Goal: Find specific page/section: Find specific page/section

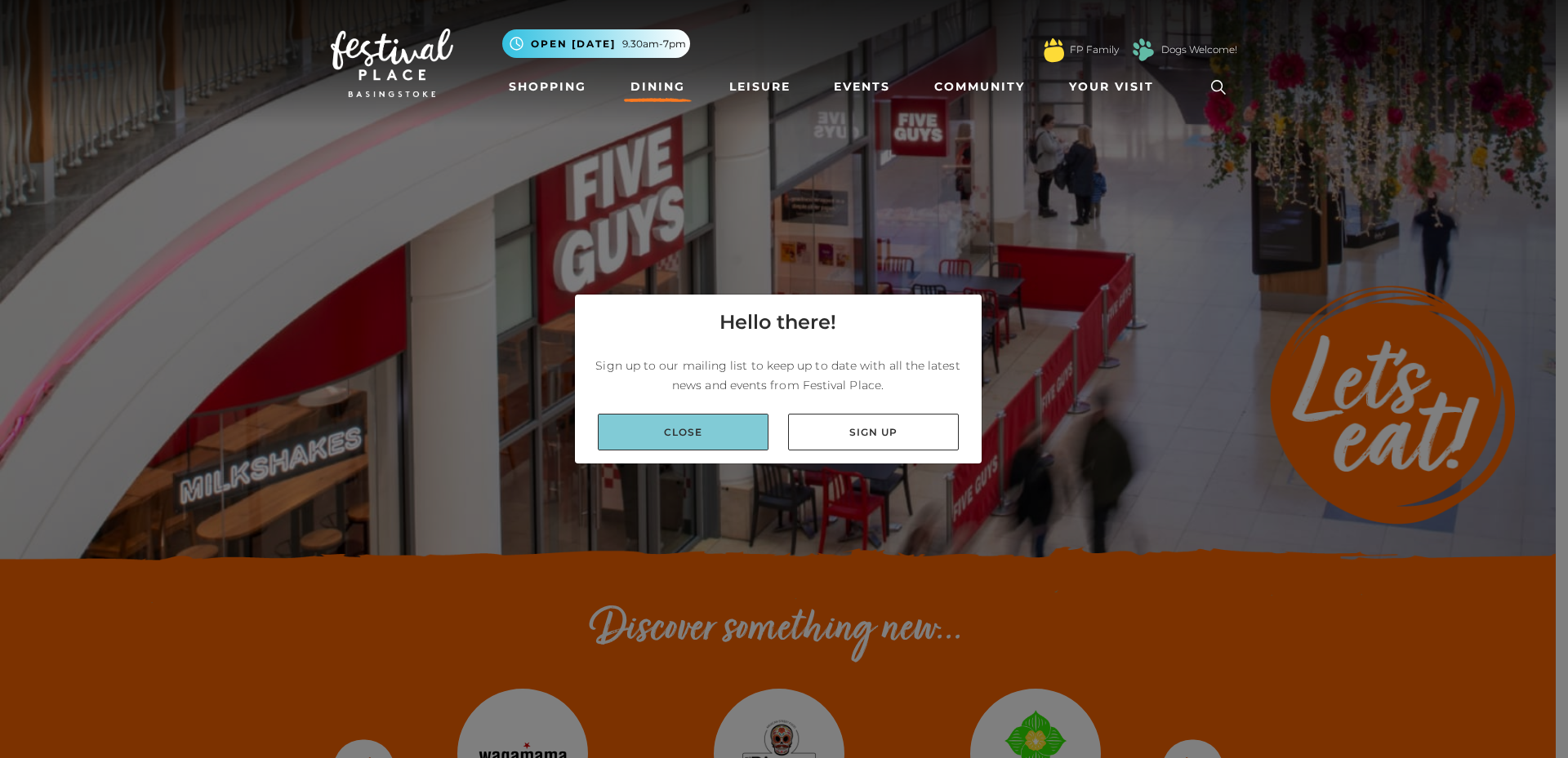
click at [727, 440] on link "Close" at bounding box center [683, 431] width 171 height 36
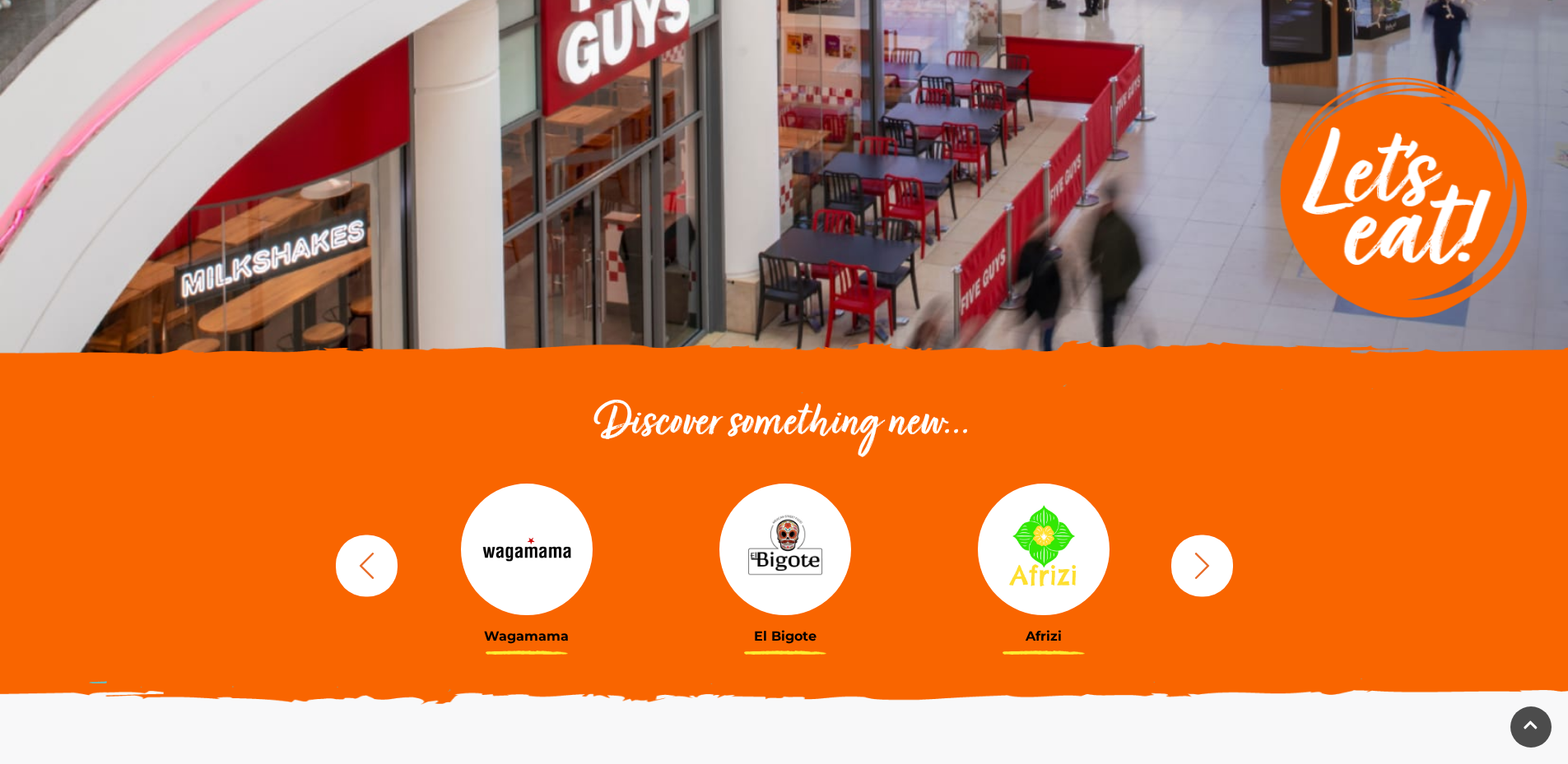
scroll to position [329, 0]
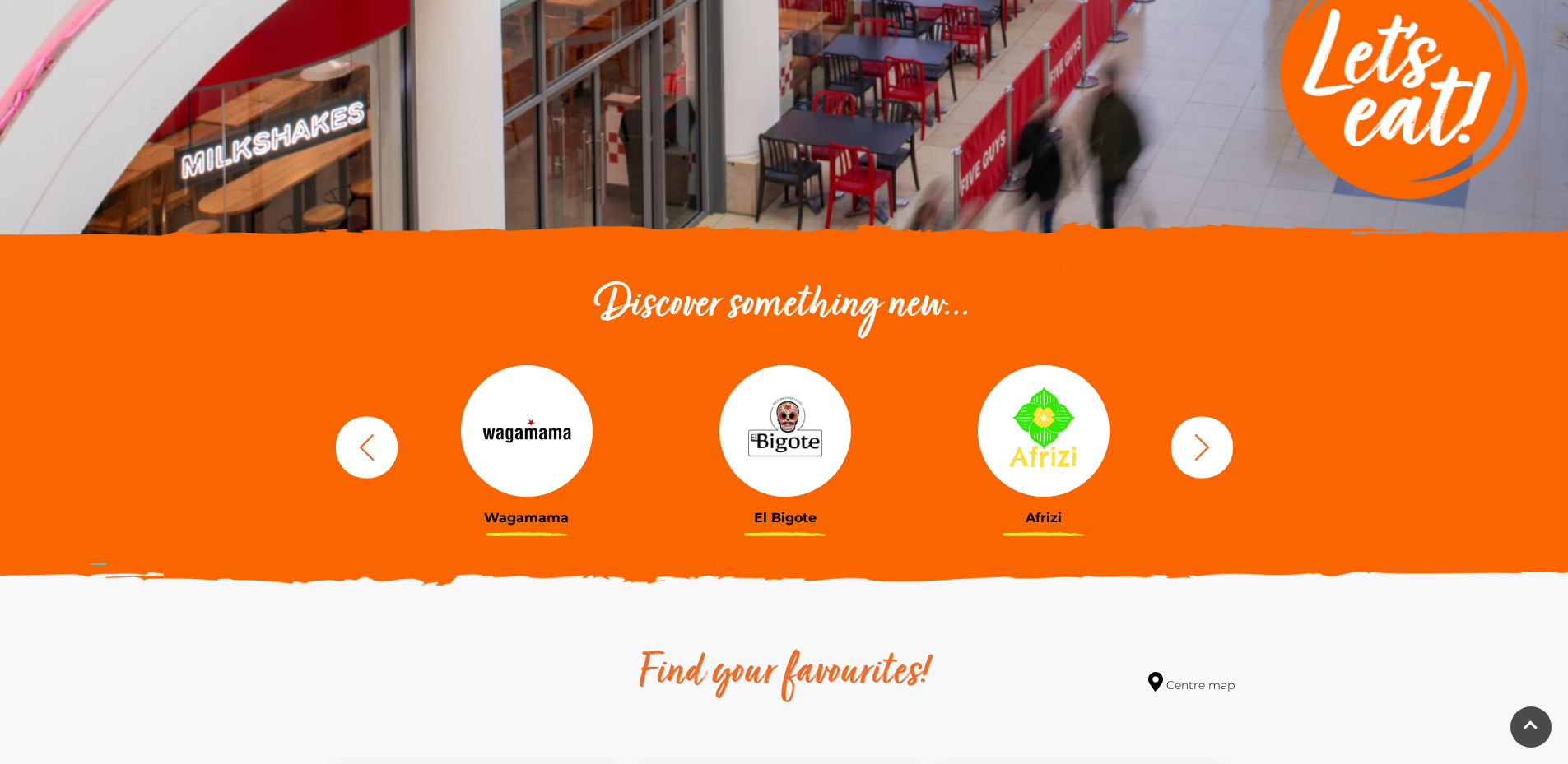
click at [1194, 446] on icon "button" at bounding box center [1202, 447] width 30 height 30
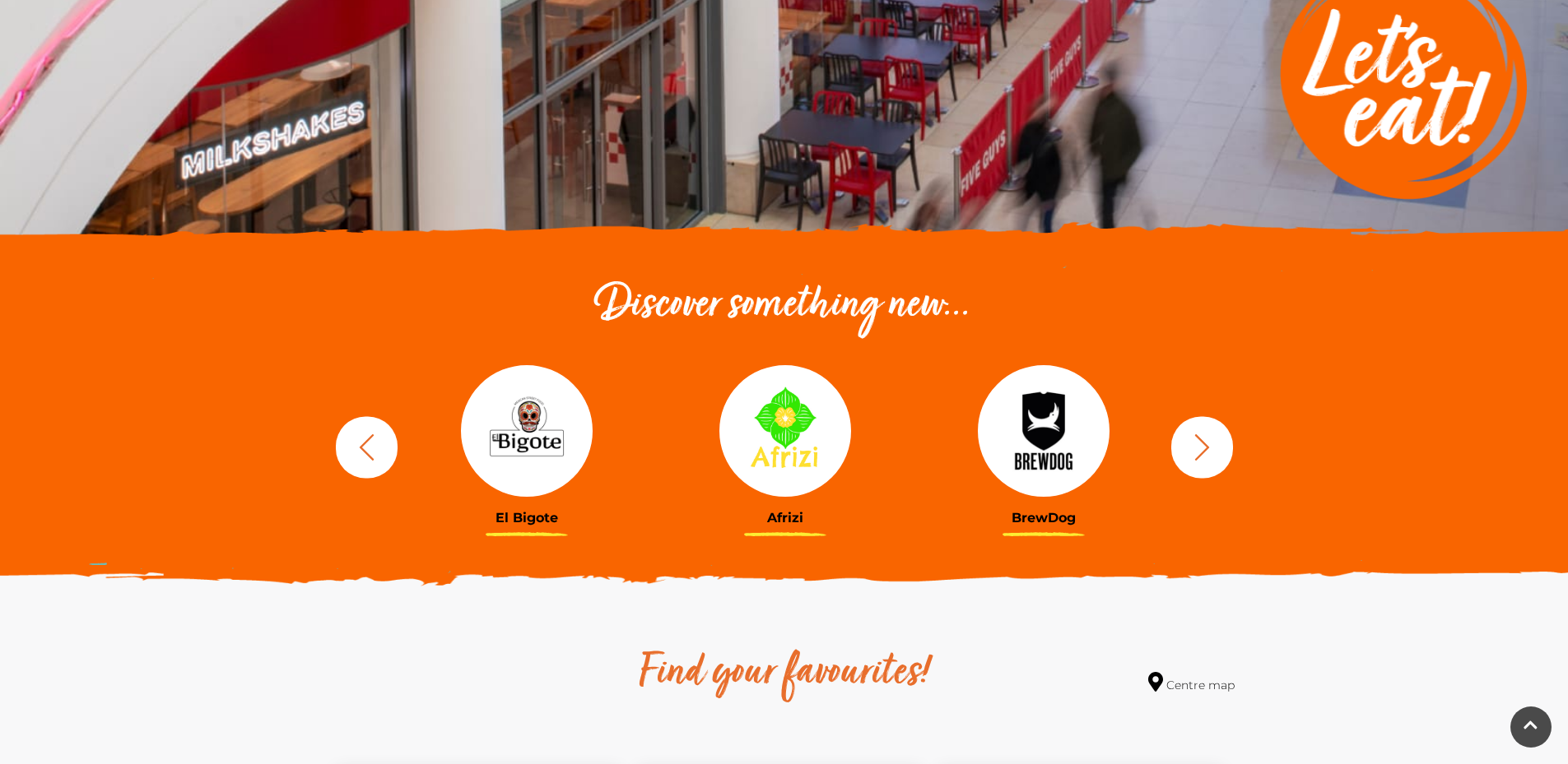
click at [1194, 446] on icon "button" at bounding box center [1202, 447] width 30 height 30
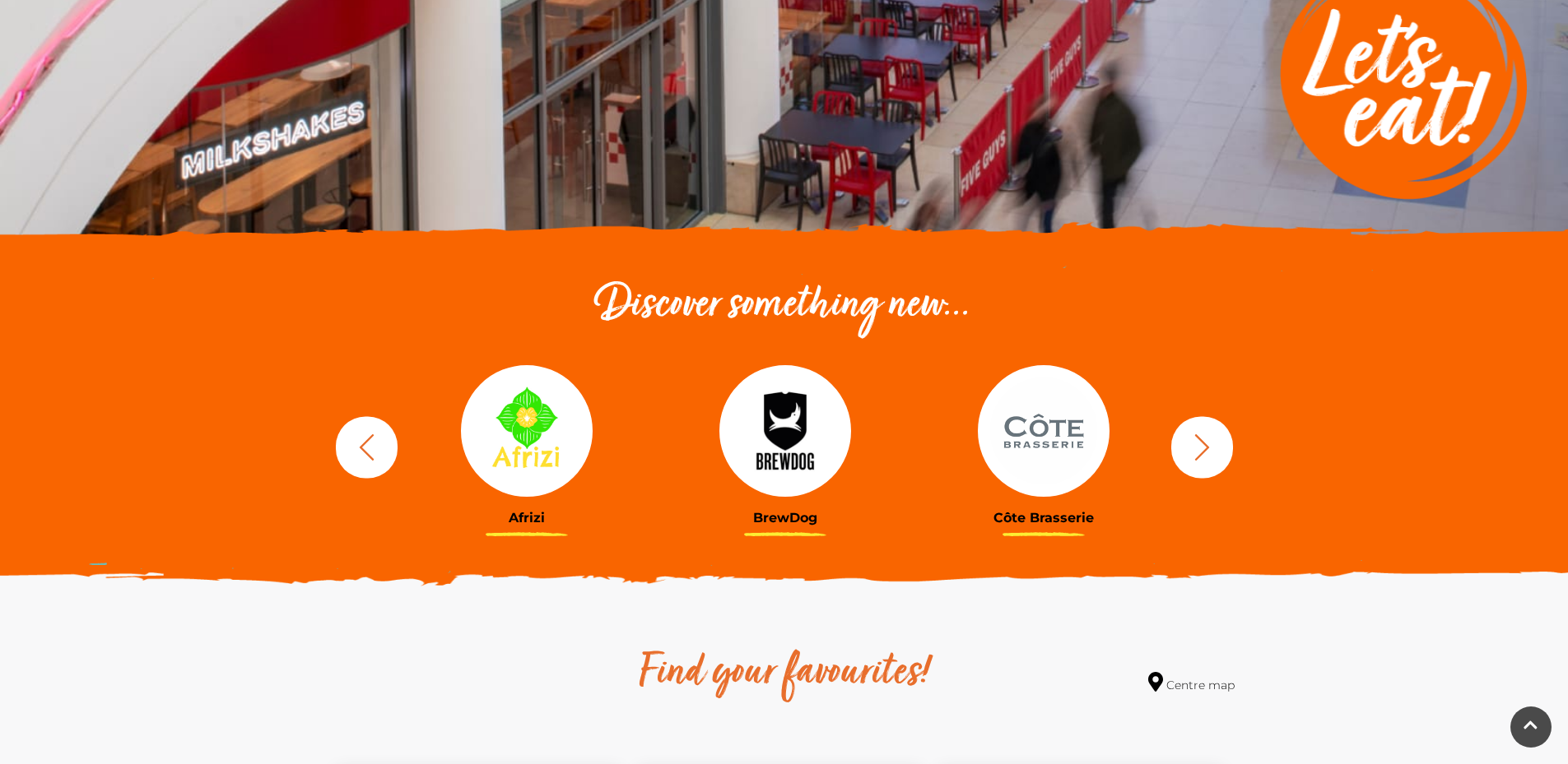
click at [1194, 446] on icon "button" at bounding box center [1202, 447] width 30 height 30
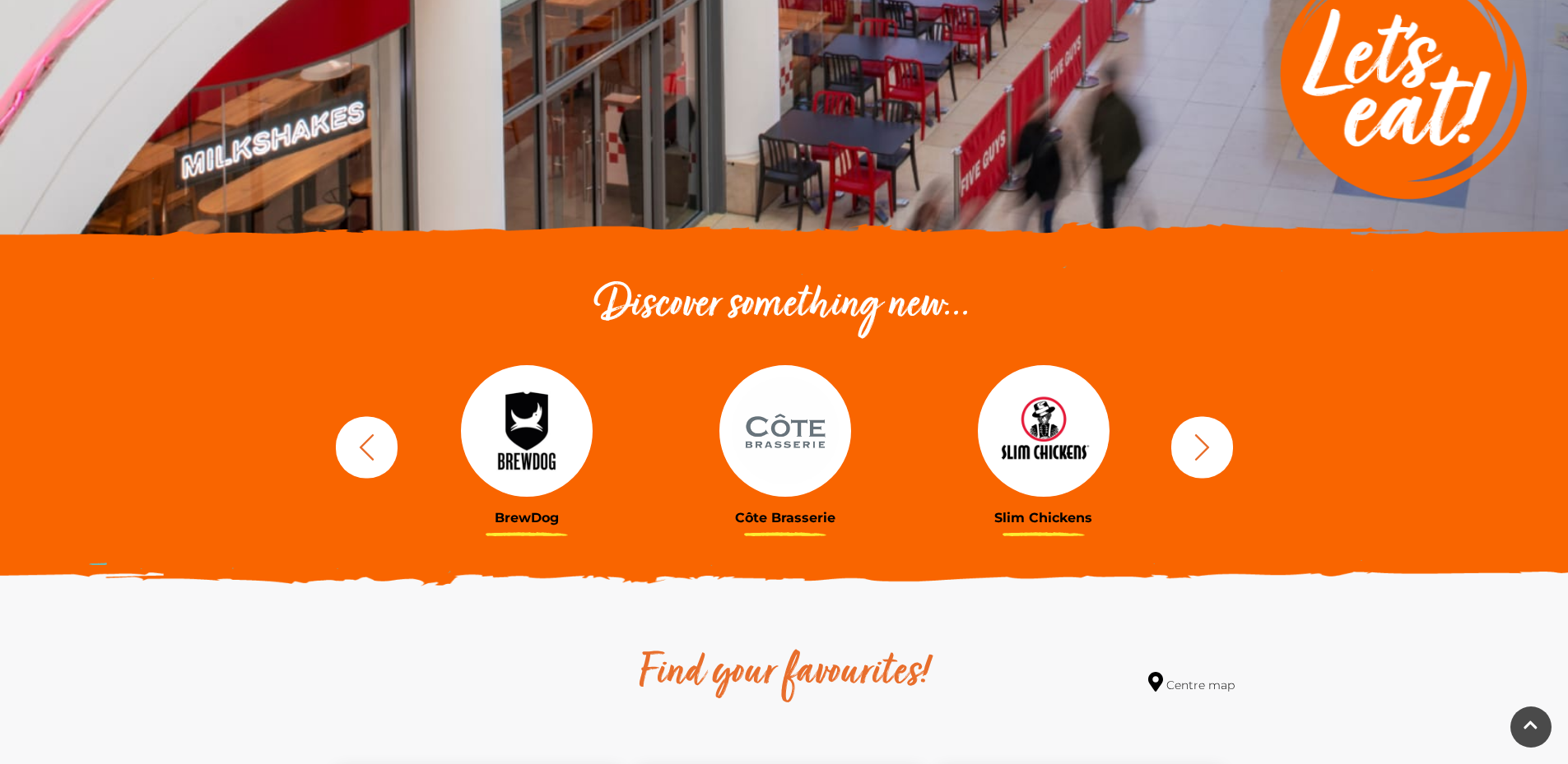
click at [1194, 446] on icon "button" at bounding box center [1202, 447] width 30 height 30
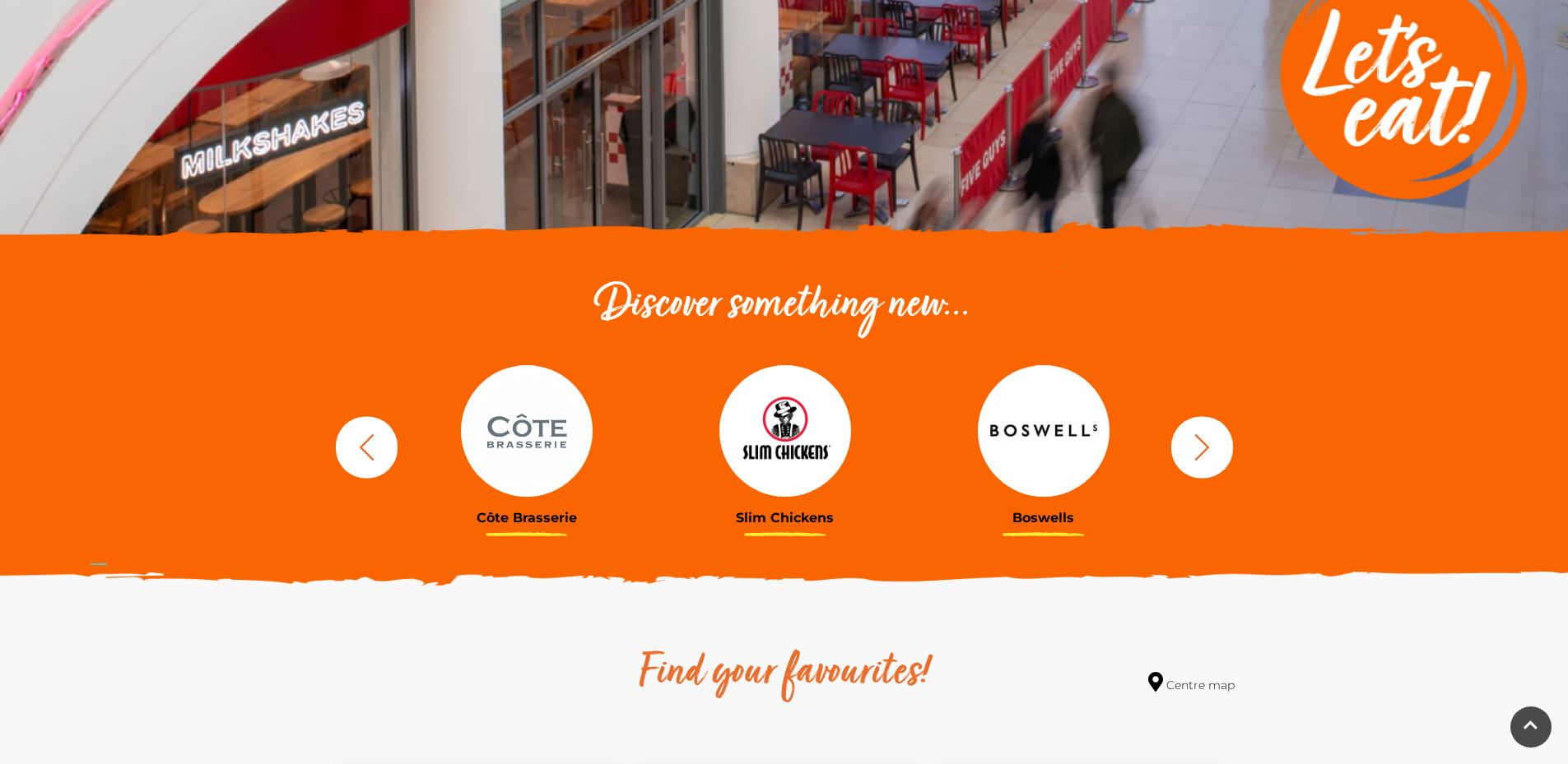
click at [1194, 446] on icon "button" at bounding box center [1202, 447] width 30 height 30
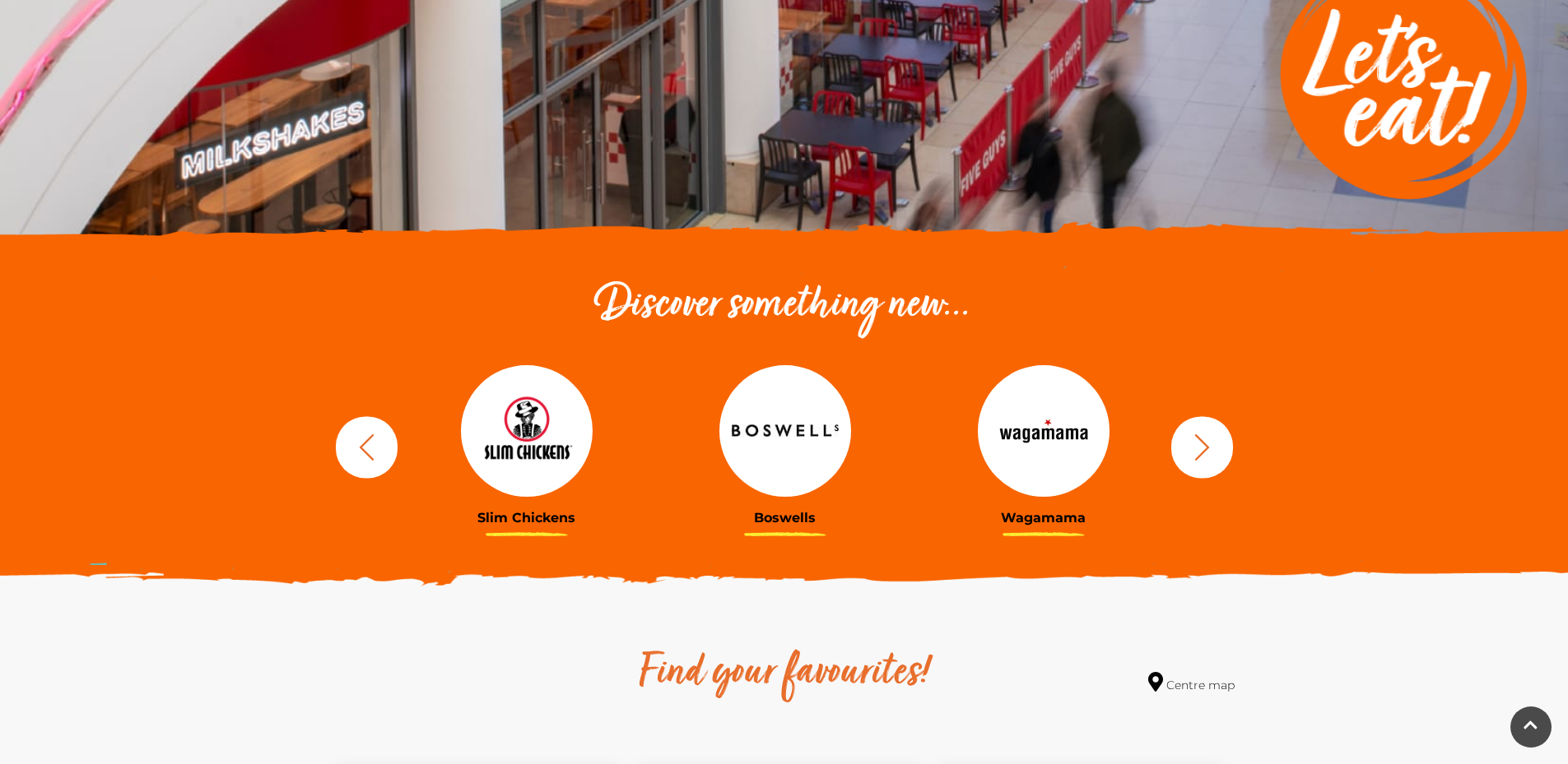
click at [1075, 455] on img at bounding box center [1043, 430] width 132 height 132
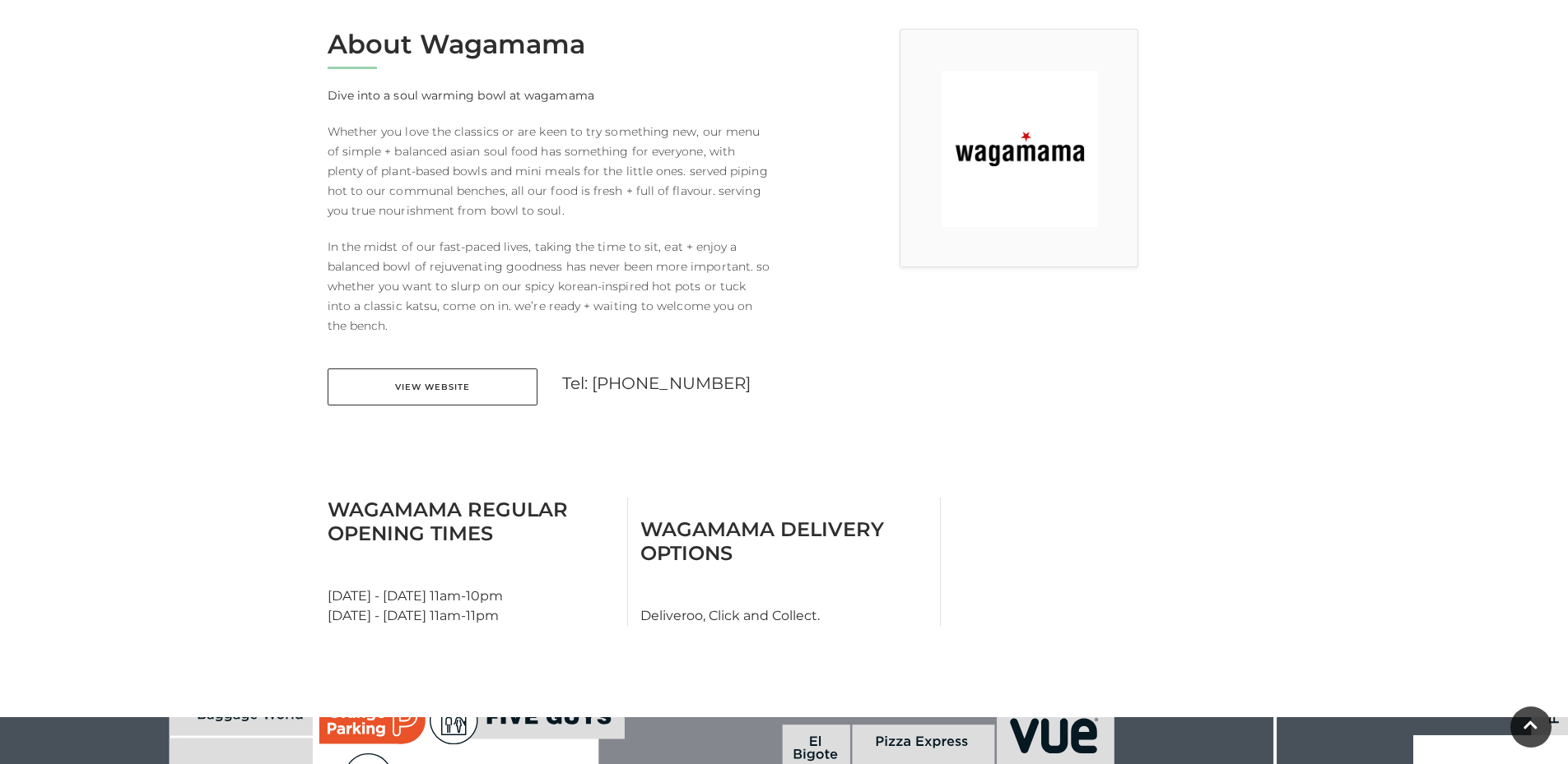
scroll to position [185, 0]
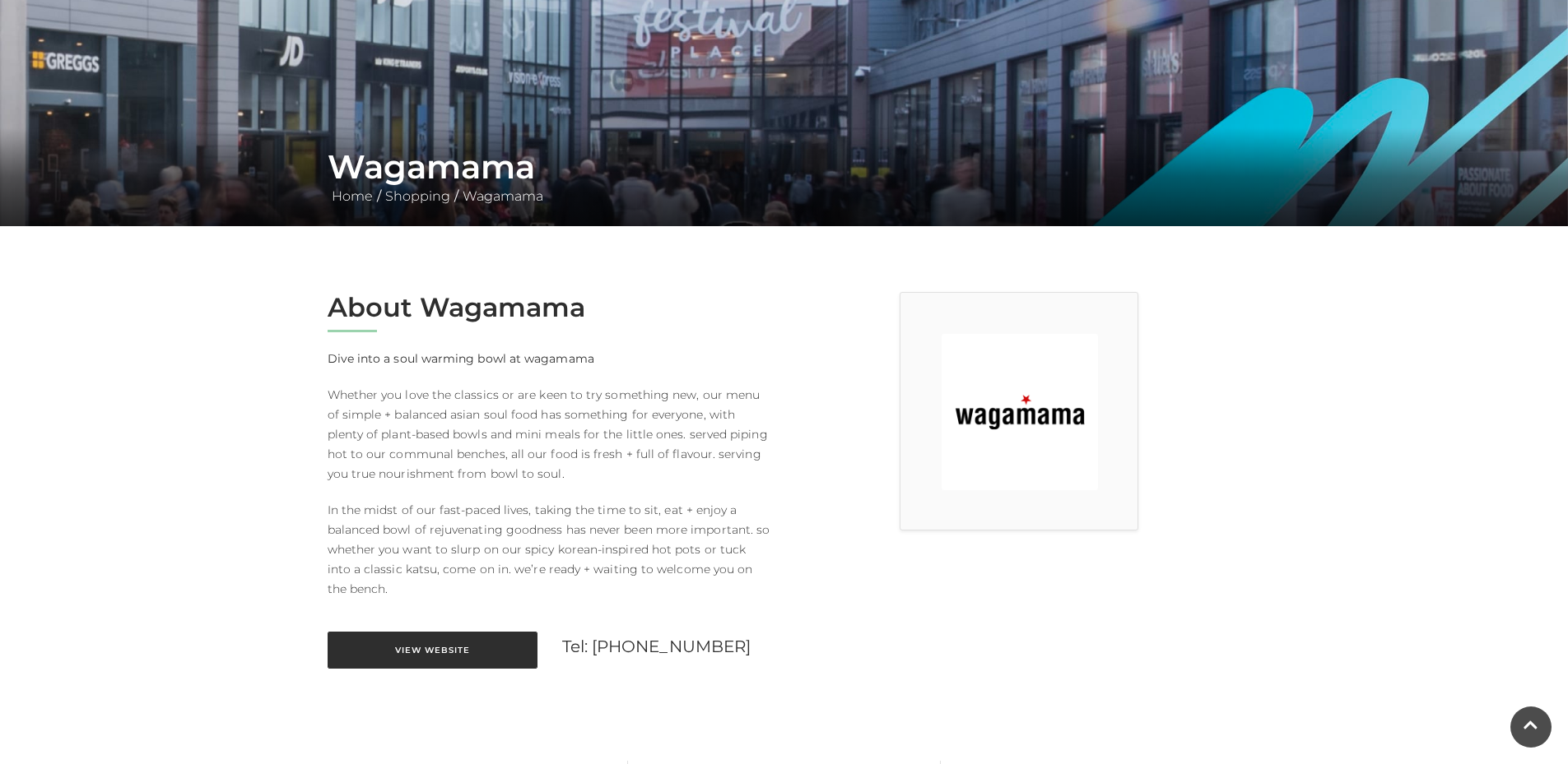
click at [443, 646] on link "View Website" at bounding box center [432, 650] width 210 height 37
